Goal: Information Seeking & Learning: Learn about a topic

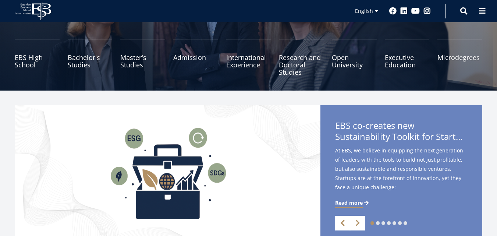
scroll to position [88, 0]
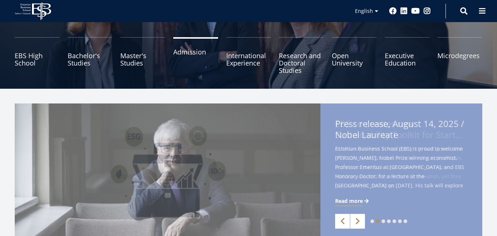
click at [183, 55] on link "Admission" at bounding box center [195, 55] width 45 height 37
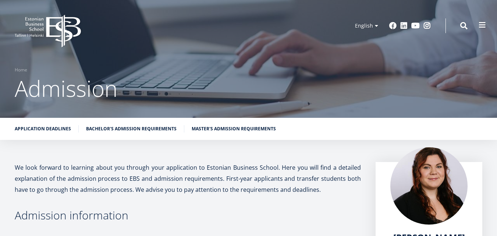
click at [481, 24] on span at bounding box center [481, 24] width 7 height 7
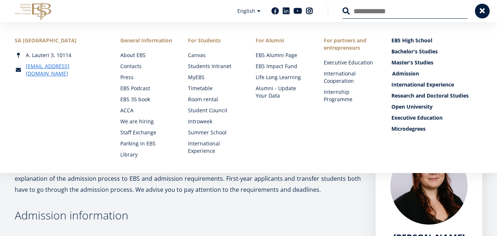
click at [397, 72] on link "Admission" at bounding box center [437, 73] width 91 height 7
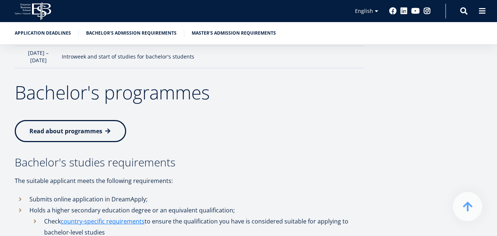
scroll to position [763, 0]
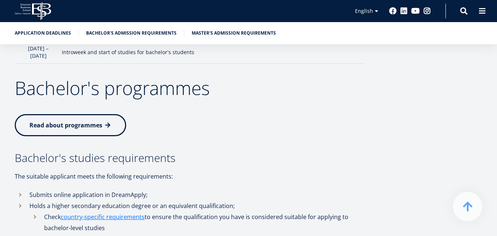
click at [73, 114] on link "Read about programmes" at bounding box center [70, 125] width 111 height 22
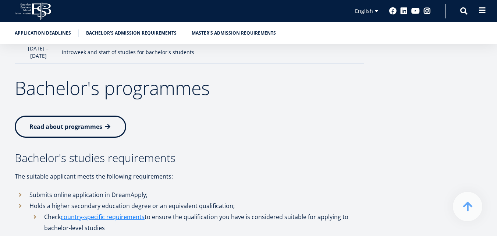
click at [480, 14] on span at bounding box center [481, 10] width 7 height 7
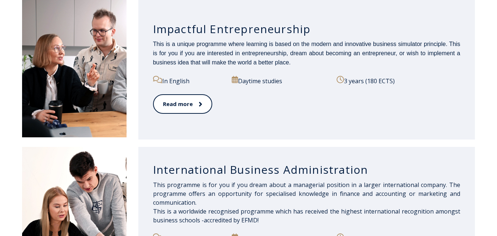
scroll to position [377, 0]
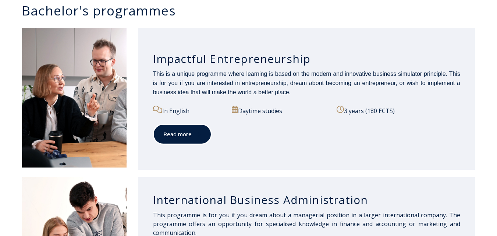
click at [182, 132] on link "Read more" at bounding box center [182, 134] width 58 height 20
